Goal: Task Accomplishment & Management: Complete application form

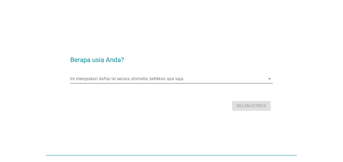
click at [267, 78] on icon "arrow_drop_down" at bounding box center [269, 79] width 7 height 7
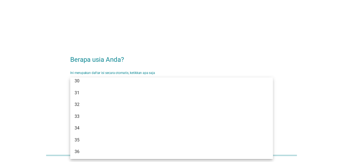
scroll to position [133, 0]
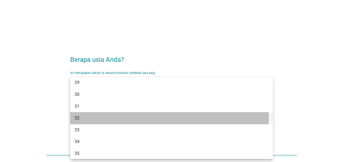
click at [81, 117] on div "32" at bounding box center [162, 118] width 177 height 7
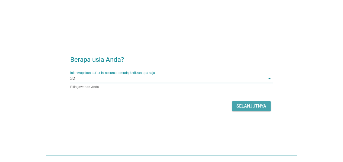
click at [250, 110] on button "Selanjutnya" at bounding box center [251, 106] width 38 height 10
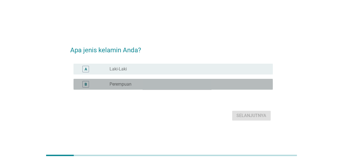
click at [87, 84] on div "B" at bounding box center [85, 84] width 7 height 7
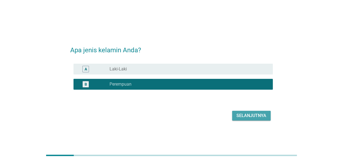
click at [246, 115] on div "Selanjutnya" at bounding box center [251, 115] width 30 height 7
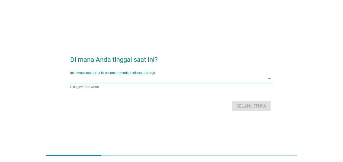
click at [189, 77] on input "Ini merupakan daftar isi secara otomatis, ketikkan apa saja" at bounding box center [167, 78] width 195 height 9
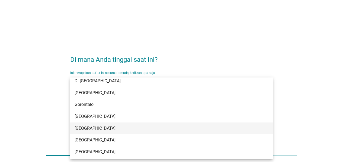
scroll to position [53, 0]
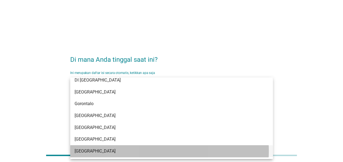
click at [93, 149] on div "[GEOGRAPHIC_DATA]" at bounding box center [162, 151] width 177 height 7
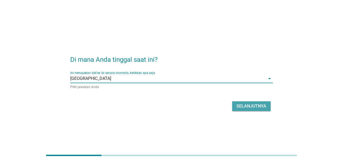
click at [245, 107] on div "Selanjutnya" at bounding box center [251, 106] width 30 height 7
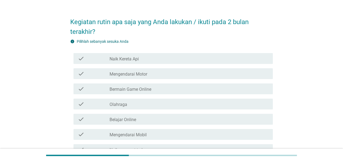
scroll to position [15, 0]
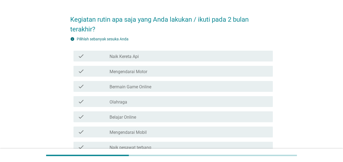
click at [143, 76] on div "check check_box_outline_blank Mengendarai Motor" at bounding box center [171, 71] width 202 height 15
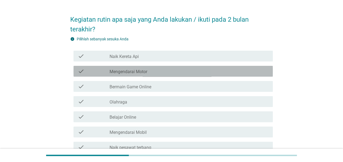
click at [144, 70] on label "Mengendarai Motor" at bounding box center [128, 71] width 38 height 5
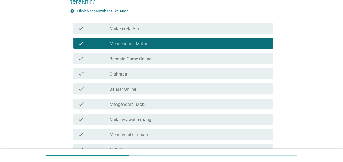
scroll to position [42, 0]
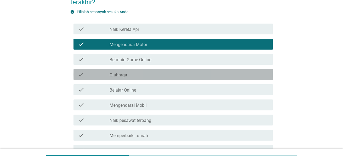
click at [132, 72] on div "check_box_outline_blank Olahraga" at bounding box center [188, 74] width 159 height 7
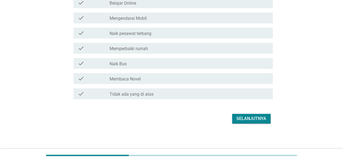
scroll to position [129, 0]
click at [252, 121] on button "Selanjutnya" at bounding box center [251, 118] width 38 height 10
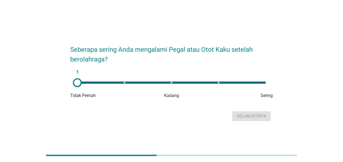
click at [263, 91] on div "1 Tidak Pernah Kadang Sering" at bounding box center [171, 88] width 202 height 22
click at [264, 95] on div "Sering" at bounding box center [238, 95] width 67 height 7
type input "5"
drag, startPoint x: 81, startPoint y: 83, endPoint x: 277, endPoint y: 97, distance: 196.6
click at [277, 97] on div "Seberapa sering Anda mengalami Pegal atau Otot Kaku setelah berolahraga? 5 Tida…" at bounding box center [171, 81] width 317 height 92
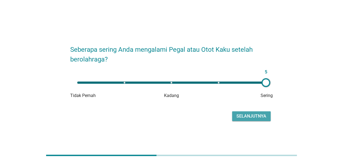
click at [246, 118] on div "Selanjutnya" at bounding box center [251, 116] width 30 height 7
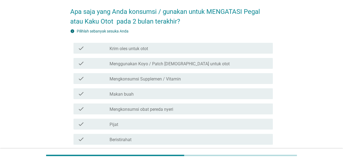
scroll to position [24, 0]
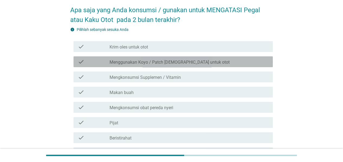
click at [159, 62] on label "Menggunakan Koyo / Patch [DEMOGRAPHIC_DATA] untuk otot" at bounding box center [169, 62] width 120 height 5
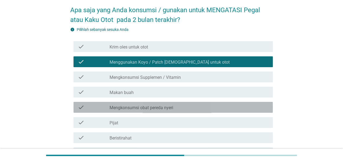
click at [157, 106] on label "Mengkonsumsi obat pereda nyeri" at bounding box center [141, 107] width 64 height 5
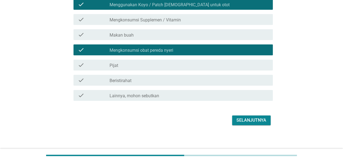
scroll to position [84, 0]
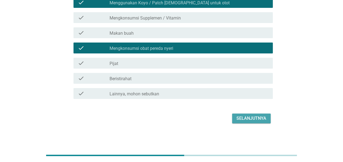
click at [242, 115] on div "Selanjutnya" at bounding box center [251, 118] width 30 height 7
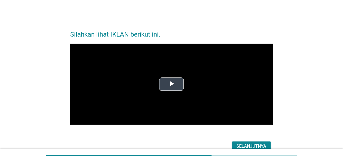
click at [171, 84] on span "Video Player" at bounding box center [171, 84] width 0 height 0
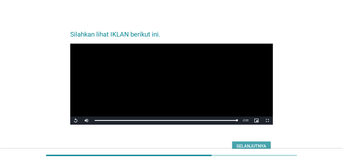
click at [241, 145] on div "Selanjutnya" at bounding box center [251, 146] width 30 height 7
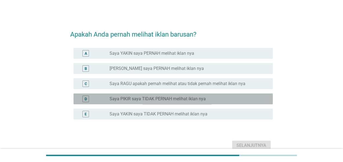
click at [86, 97] on div "D" at bounding box center [86, 99] width 2 height 6
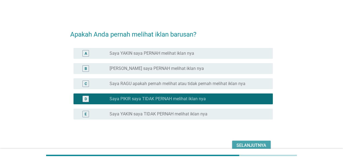
click at [248, 145] on div "Selanjutnya" at bounding box center [251, 145] width 30 height 7
